Goal: Information Seeking & Learning: Check status

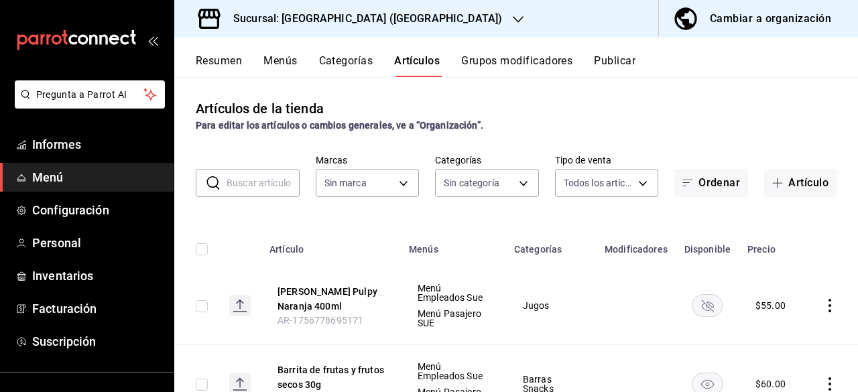
click at [238, 65] on font "Resumen" at bounding box center [219, 60] width 46 height 13
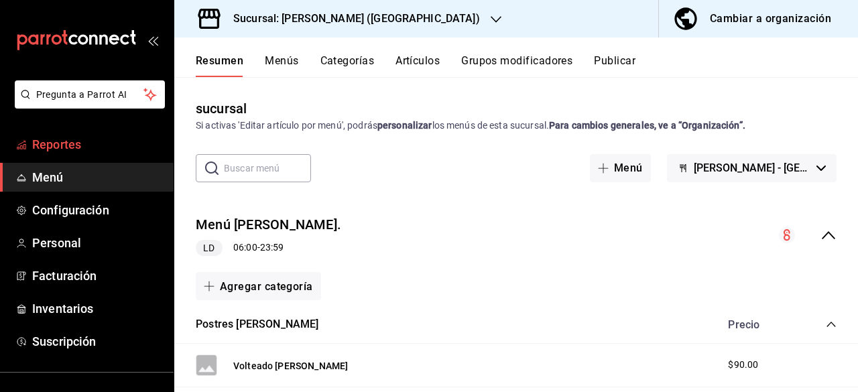
click at [103, 137] on span "Reportes" at bounding box center [97, 144] width 131 height 18
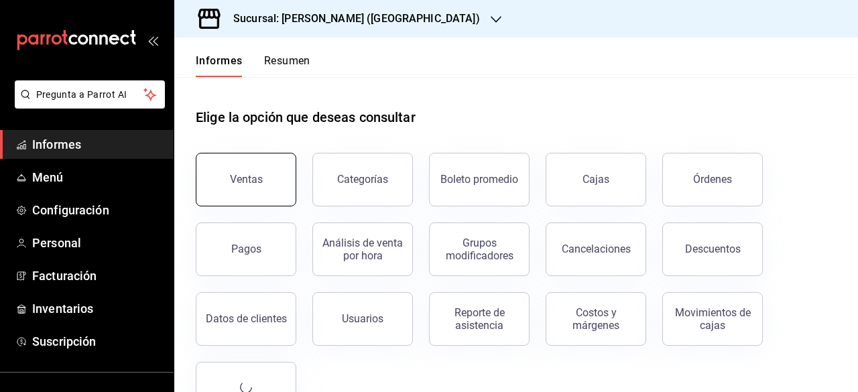
click at [245, 183] on font "Ventas" at bounding box center [246, 179] width 33 height 13
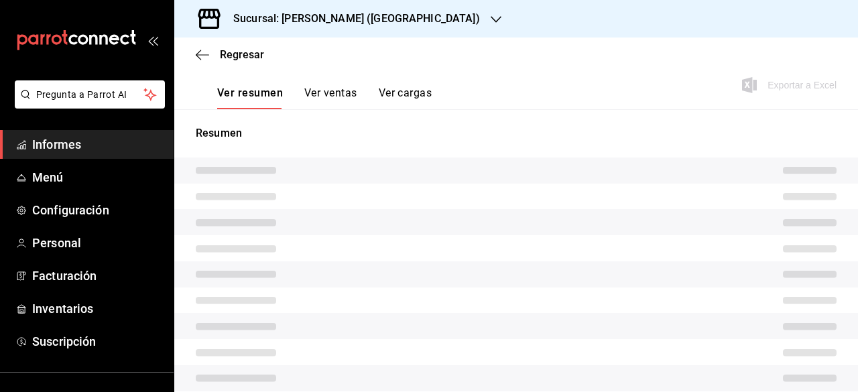
scroll to position [128, 0]
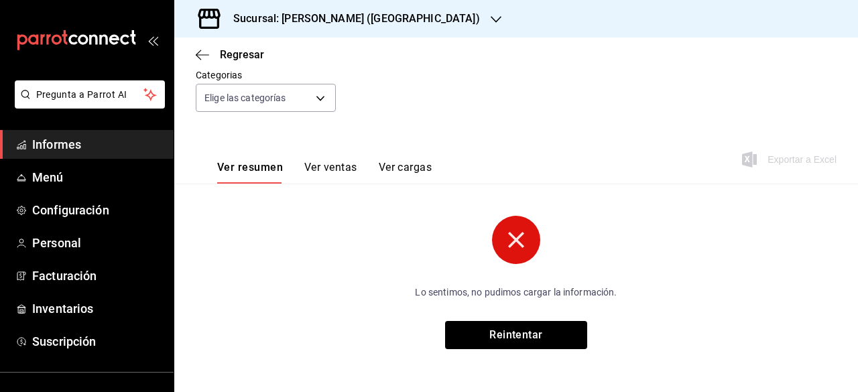
click at [508, 250] on circle at bounding box center [516, 240] width 48 height 48
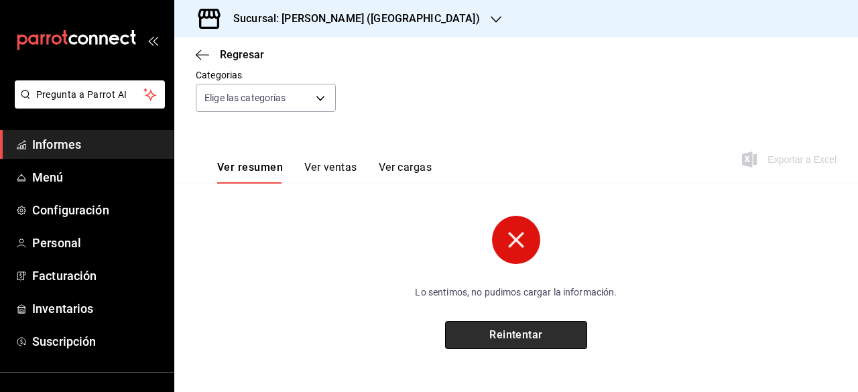
click at [506, 335] on font "Reintentar" at bounding box center [516, 335] width 54 height 13
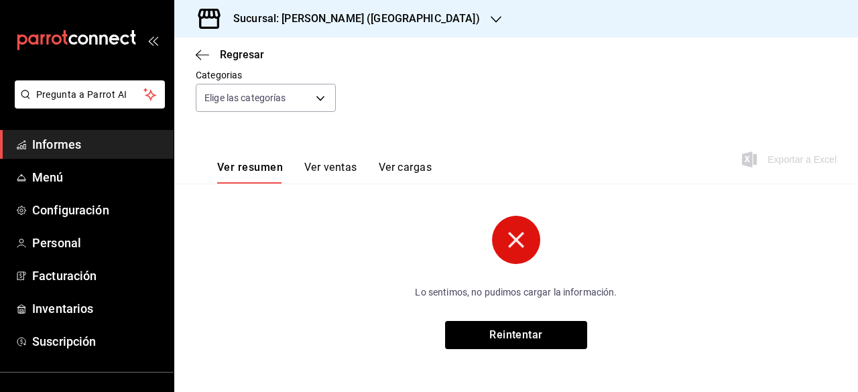
click at [397, 18] on div "Sucursal: [PERSON_NAME] ([GEOGRAPHIC_DATA])" at bounding box center [346, 19] width 322 height 38
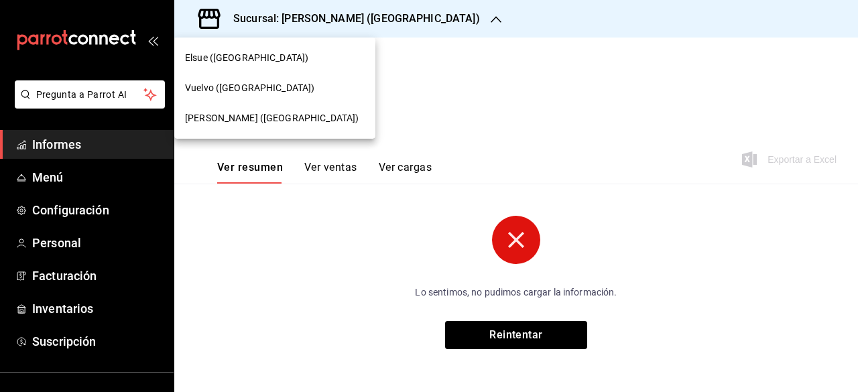
click at [327, 83] on div "Vuelvo ([GEOGRAPHIC_DATA])" at bounding box center [275, 88] width 180 height 14
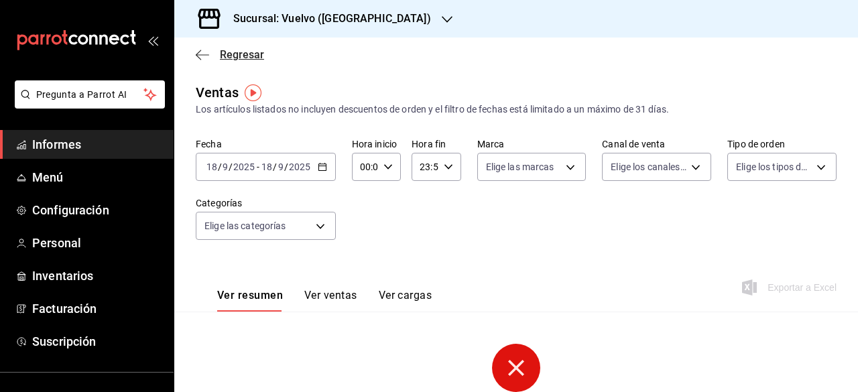
click at [211, 51] on span "Regresar" at bounding box center [230, 54] width 68 height 13
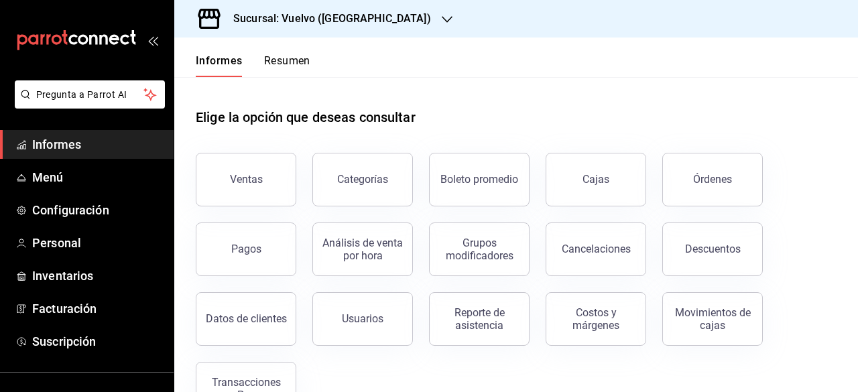
click at [280, 65] on font "Resumen" at bounding box center [287, 60] width 46 height 13
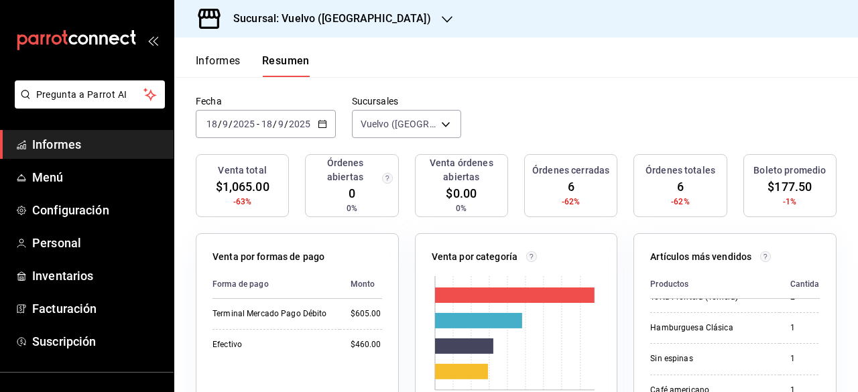
scroll to position [83, 0]
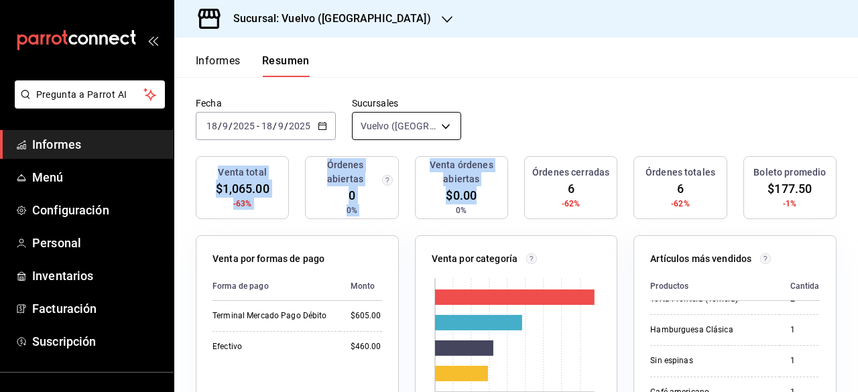
drag, startPoint x: 483, startPoint y: 213, endPoint x: 446, endPoint y: 127, distance: 94.3
click at [446, 127] on body "Pregunta a Parrot AI Informes Menú Configuración Personal Inventarios Facturaci…" at bounding box center [429, 196] width 858 height 392
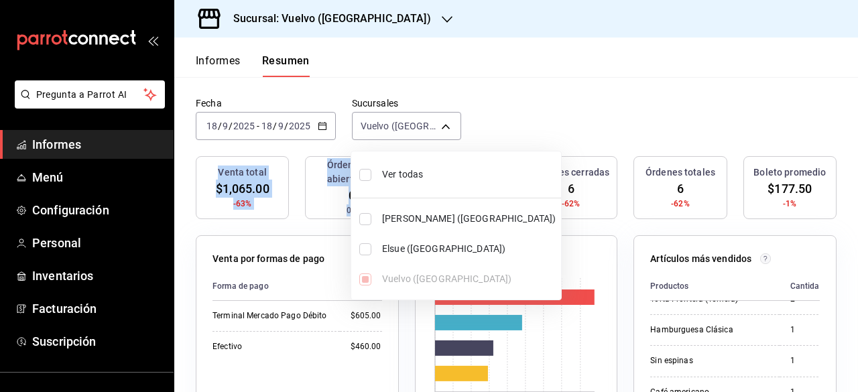
click at [407, 244] on font "Elsue ([GEOGRAPHIC_DATA])" at bounding box center [443, 248] width 123 height 11
type input "[object Object],[object Object]"
checkbox input "true"
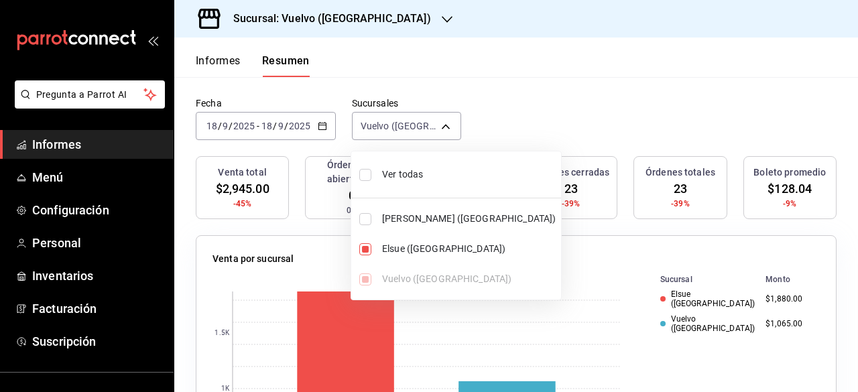
click at [364, 281] on div "Ver todas [PERSON_NAME] ([GEOGRAPHIC_DATA]) [GEOGRAPHIC_DATA] ([GEOGRAPHIC_DATA…" at bounding box center [456, 225] width 210 height 137
click at [358, 277] on div "Ver todas [PERSON_NAME] ([GEOGRAPHIC_DATA]) [GEOGRAPHIC_DATA] ([GEOGRAPHIC_DATA…" at bounding box center [456, 225] width 210 height 137
click at [366, 172] on input "checkbox" at bounding box center [365, 175] width 12 height 12
checkbox input "true"
type input "[object Object],[object Object],[object Object]"
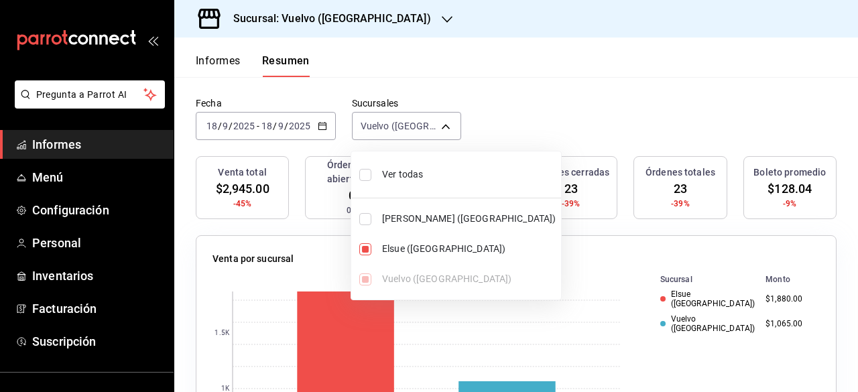
checkbox input "true"
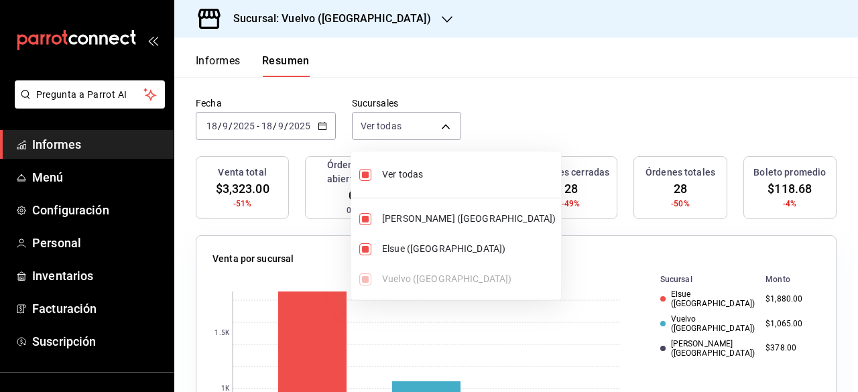
click at [530, 87] on div at bounding box center [429, 196] width 858 height 392
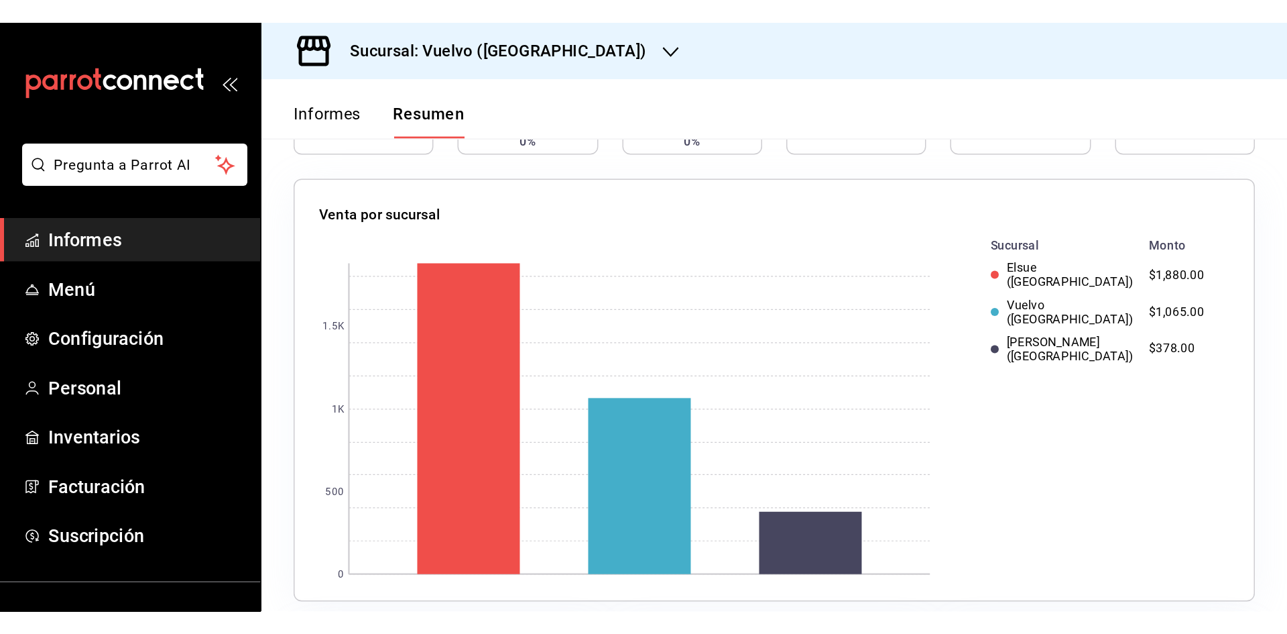
scroll to position [0, 0]
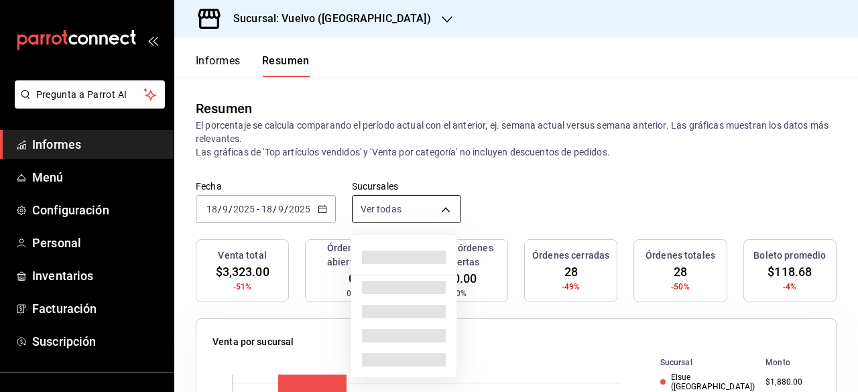
click at [432, 204] on body "Pregunta a Parrot AI Informes Menú Configuración Personal Inventarios Facturaci…" at bounding box center [429, 196] width 858 height 392
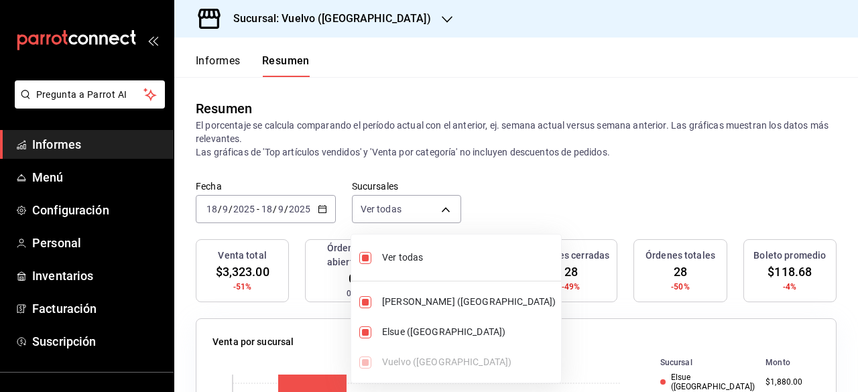
click at [366, 306] on input "checkbox" at bounding box center [365, 302] width 12 height 12
checkbox input "false"
type input "[object Object],[object Object]"
checkbox input "false"
click at [365, 335] on input "checkbox" at bounding box center [365, 333] width 12 height 12
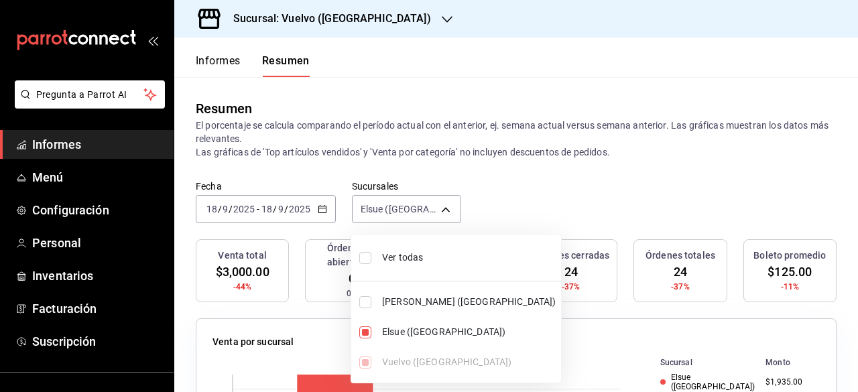
checkbox input "false"
type input "[object Object]"
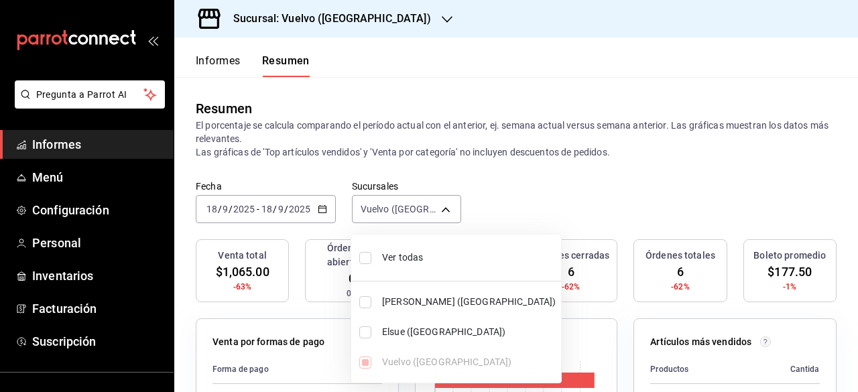
click at [362, 296] on input "checkbox" at bounding box center [365, 302] width 12 height 12
checkbox input "true"
type input "[object Object],[object Object]"
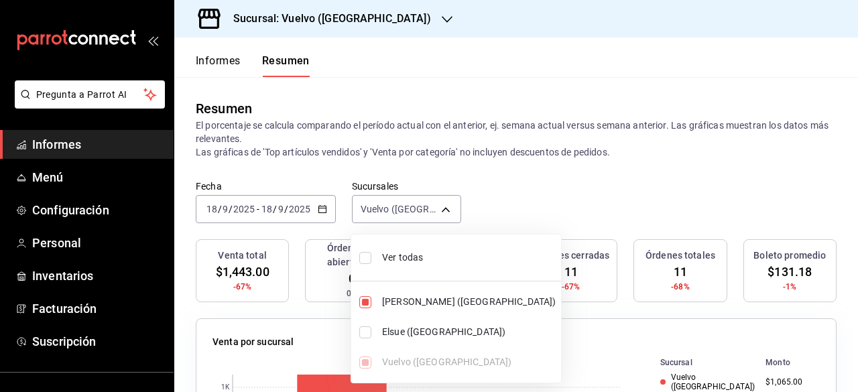
click at [364, 362] on div "Ver todas [PERSON_NAME] ([GEOGRAPHIC_DATA]) [GEOGRAPHIC_DATA] ([GEOGRAPHIC_DATA…" at bounding box center [456, 308] width 210 height 137
click at [508, 208] on div at bounding box center [429, 196] width 858 height 392
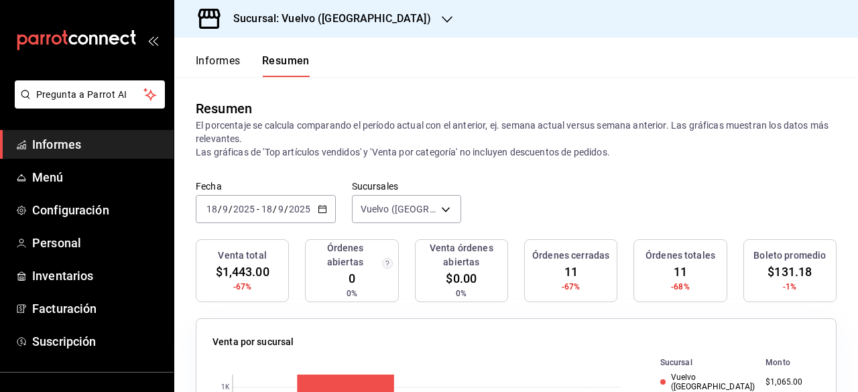
click at [231, 54] on font "Informes" at bounding box center [218, 61] width 45 height 14
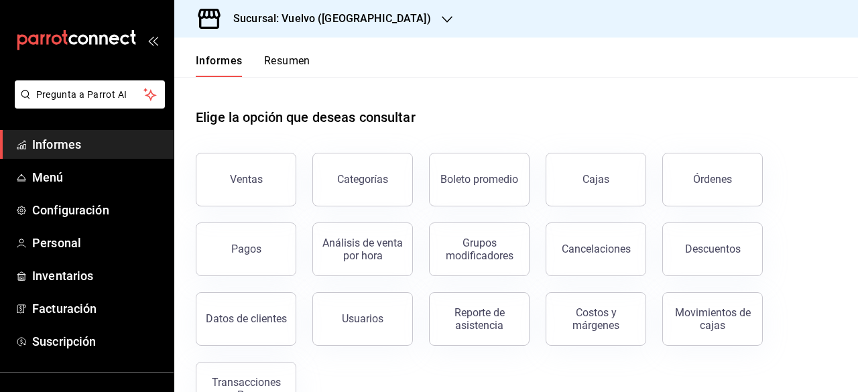
click at [442, 18] on icon "button" at bounding box center [447, 19] width 11 height 11
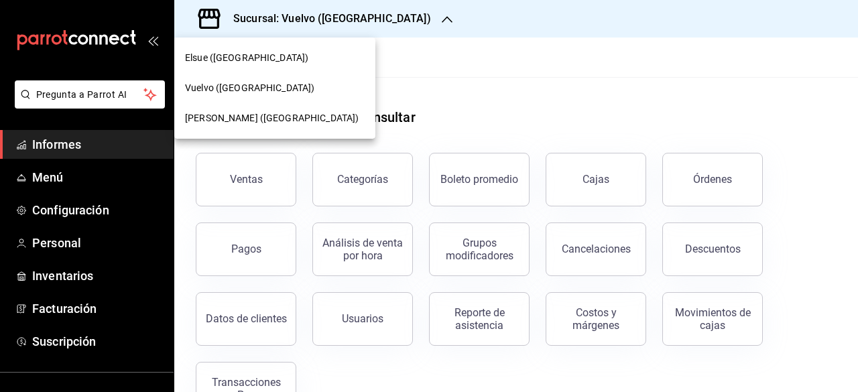
click at [318, 82] on div "Vuelvo ([GEOGRAPHIC_DATA])" at bounding box center [275, 88] width 180 height 14
